Goal: Task Accomplishment & Management: Complete application form

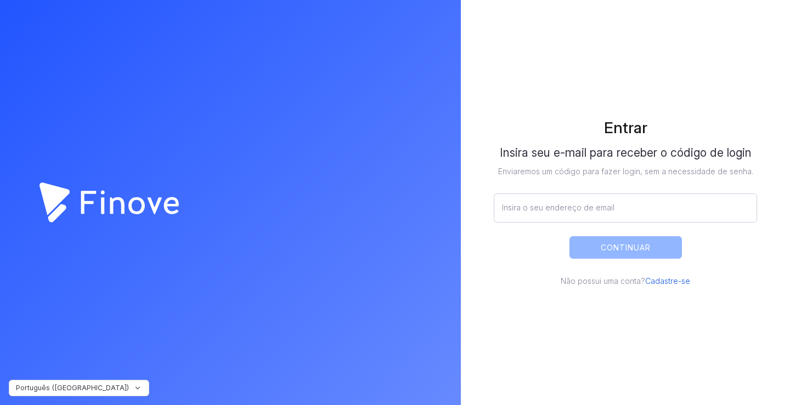
click at [680, 281] on link "Cadastre-se" at bounding box center [667, 280] width 45 height 9
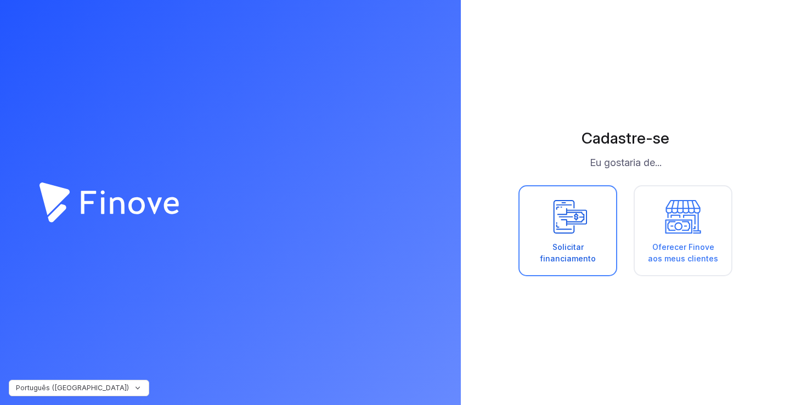
click at [573, 266] on link "Solicitar financiamento" at bounding box center [567, 230] width 99 height 91
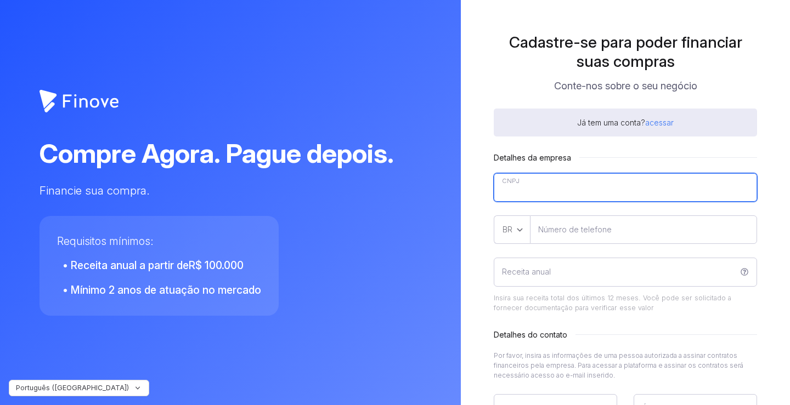
type input"] "__.___.___/____-__"
click at [537, 183] on input"] "__.___.___/____-__" at bounding box center [625, 187] width 263 height 29
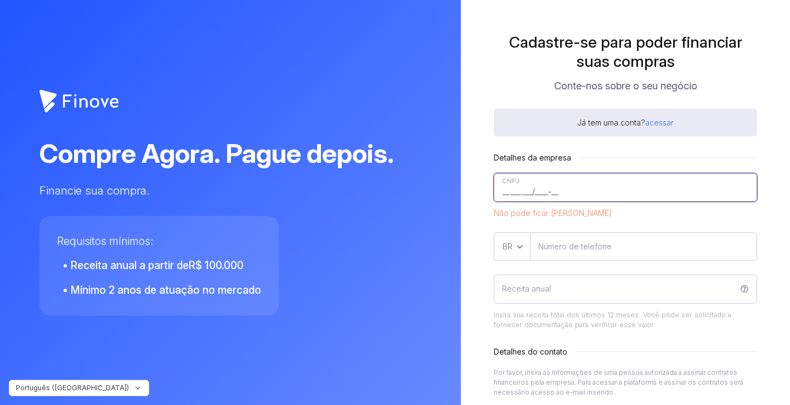
paste input"] "54.399.356/0001-79"
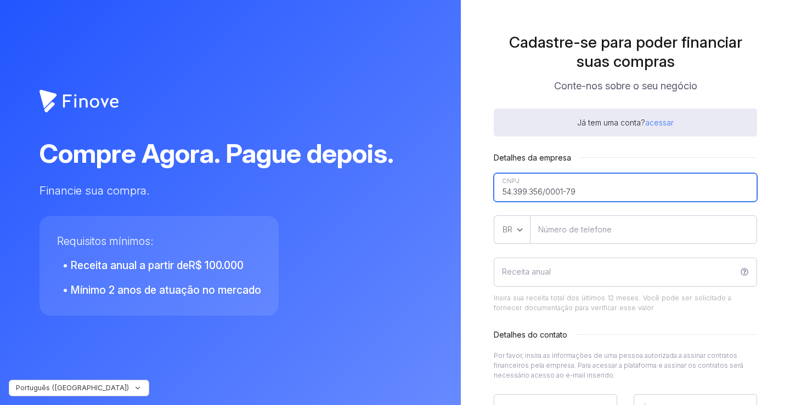
type input"] "54.399.356/0001-79"
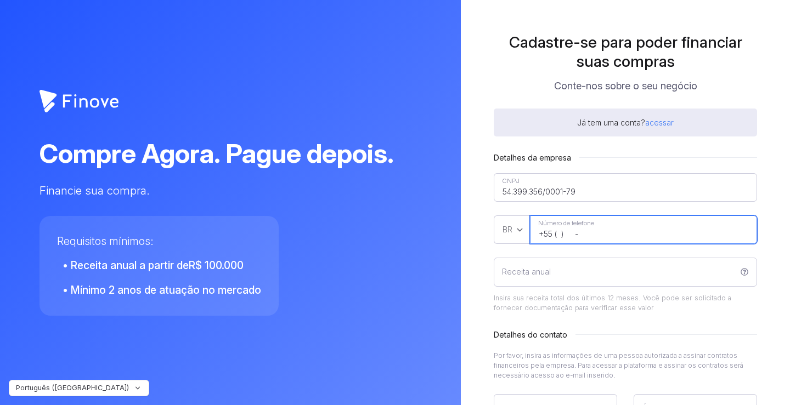
click at [545, 233] on input "+55 ( ) -" at bounding box center [643, 230] width 227 height 29
type input "[PHONE_NUMBER]"
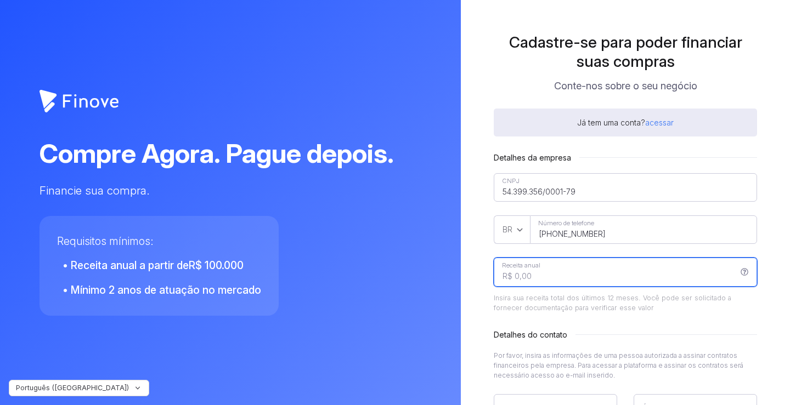
click at [559, 272] on input "Receita anual" at bounding box center [625, 272] width 263 height 29
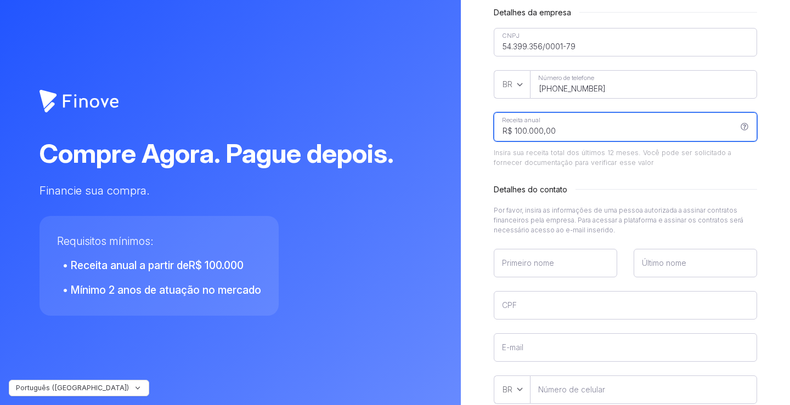
scroll to position [165, 0]
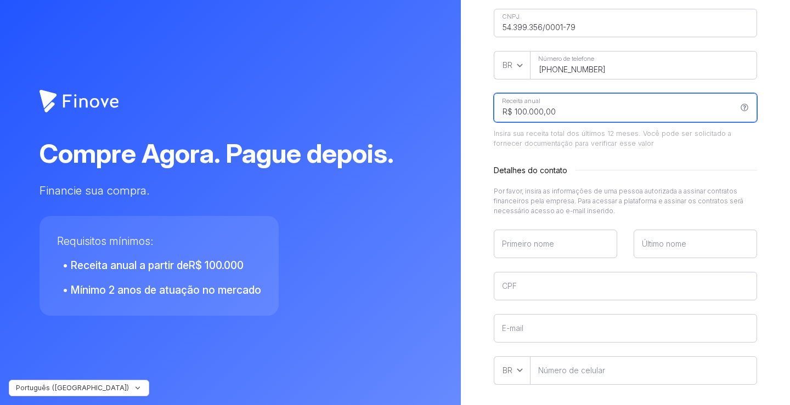
type input "R$ 100.000,00"
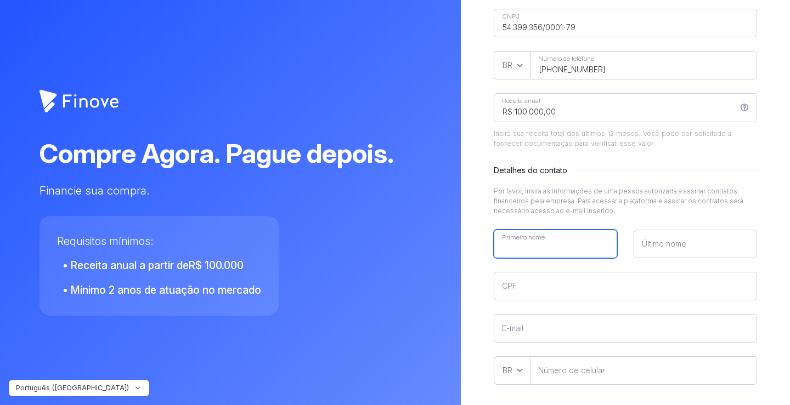
click at [542, 244] on input"] "Primeiro nome" at bounding box center [555, 244] width 123 height 29
type input"] "Damiao"
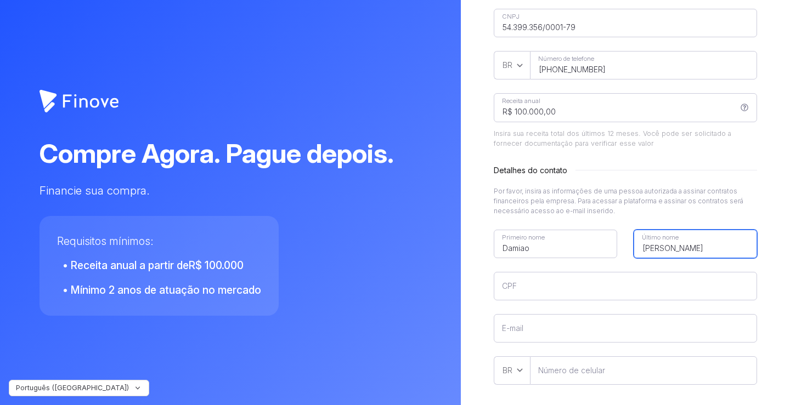
type input"] "[PERSON_NAME]"
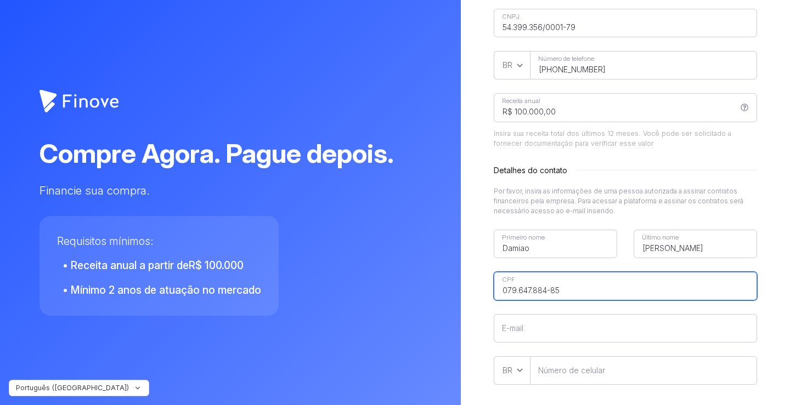
type input"] "079.647.884-85"
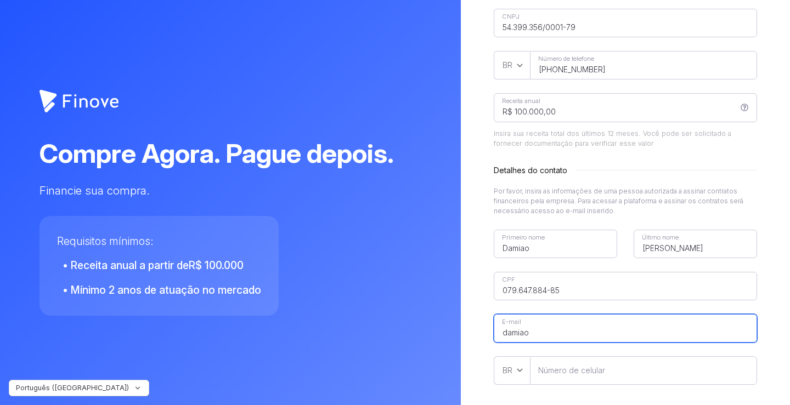
type input"] "[EMAIL_ADDRESS][PERSON_NAME][DOMAIN_NAME]"
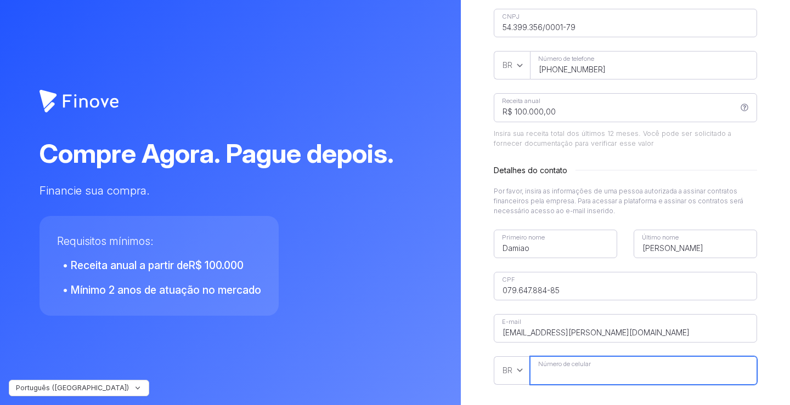
type input"] "[PHONE_NUMBER]"
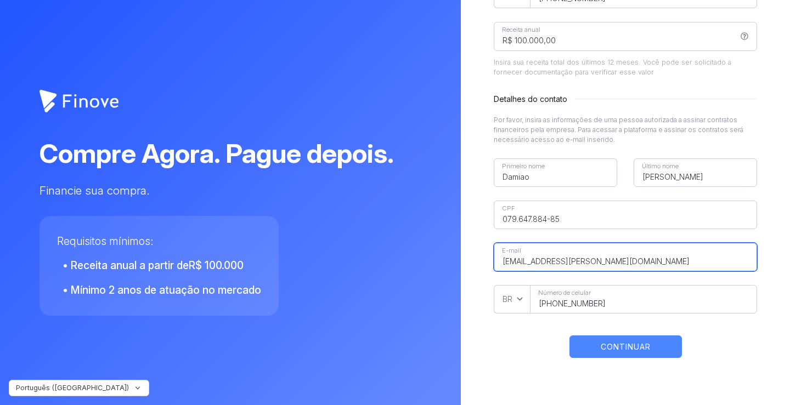
scroll to position [238, 0]
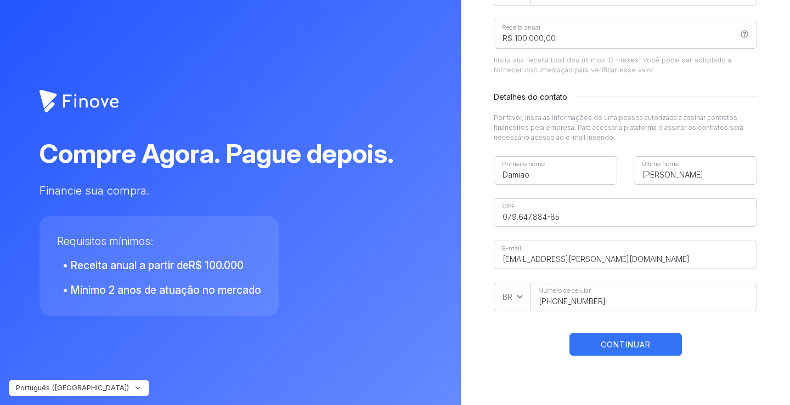
click at [614, 338] on button "CONTINUAR" at bounding box center [625, 344] width 112 height 22
click at [606, 346] on button "CONTINUAR" at bounding box center [625, 344] width 112 height 22
